Goal: Task Accomplishment & Management: Manage account settings

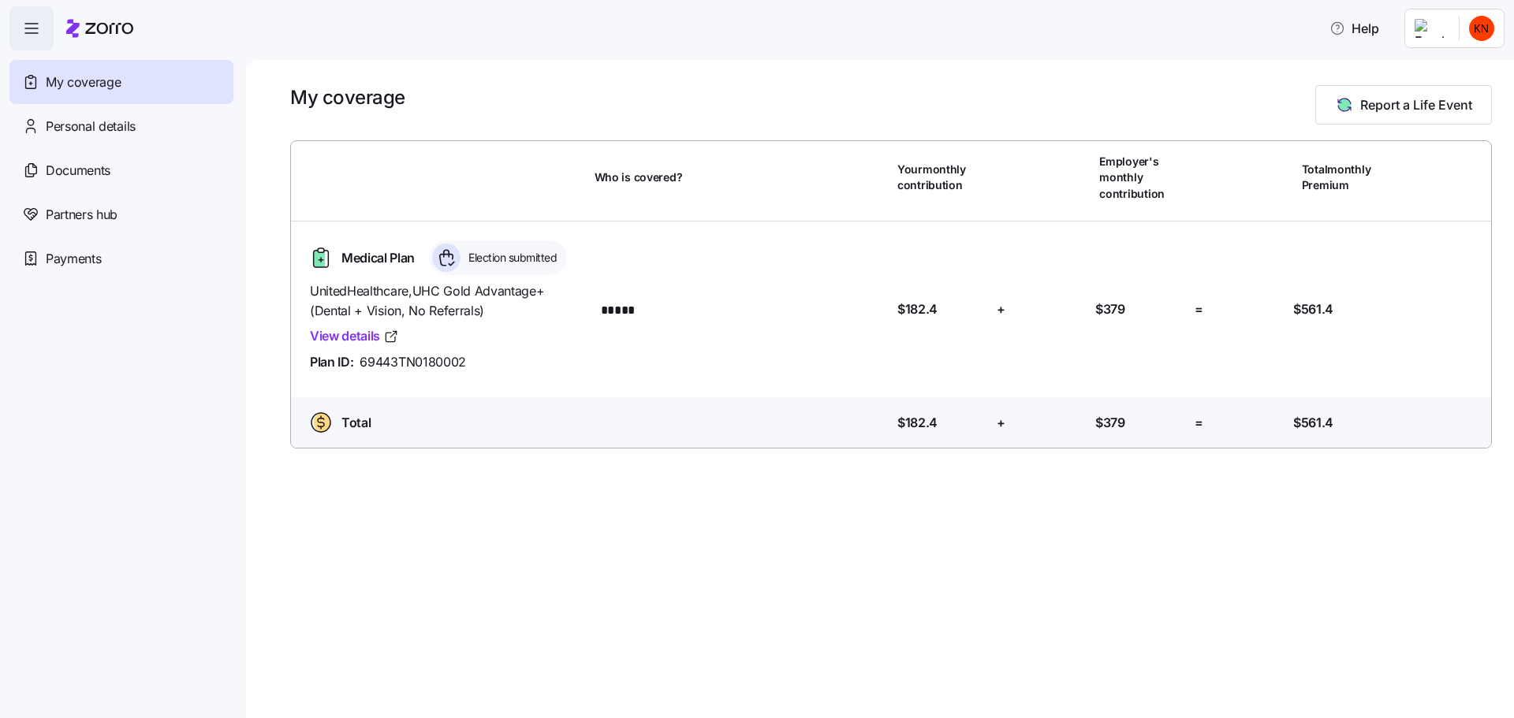
click at [1481, 28] on html "Help My coverage Personal details Documents Partners hub Payments My coverage R…" at bounding box center [757, 354] width 1514 height 709
click at [1461, 93] on div "Log out" at bounding box center [1463, 90] width 95 height 25
